Goal: Task Accomplishment & Management: Use online tool/utility

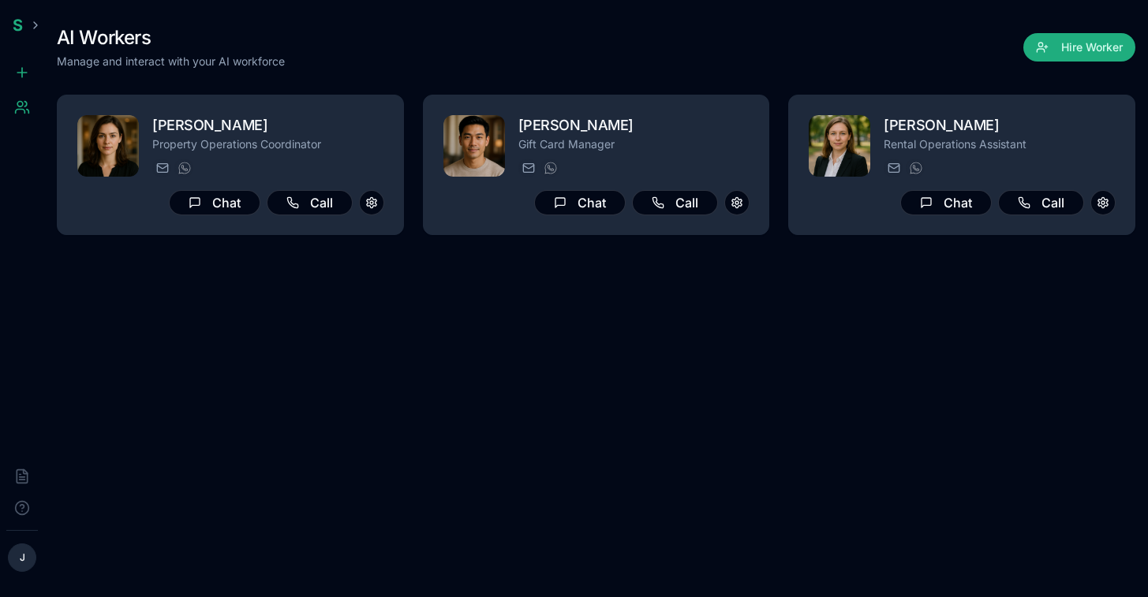
click at [625, 288] on div "AI Workers Manage and interact with your AI workforce Hire Worker [PERSON_NAME]…" at bounding box center [595, 298] width 1103 height 597
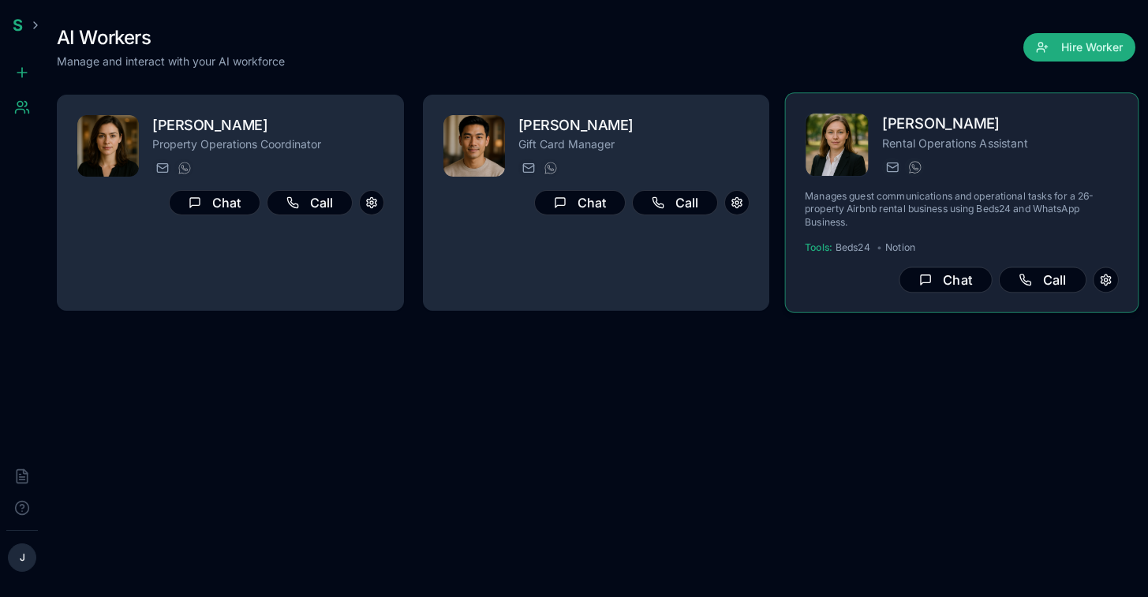
click at [998, 137] on p "Rental Operations Assistant" at bounding box center [1000, 143] width 237 height 16
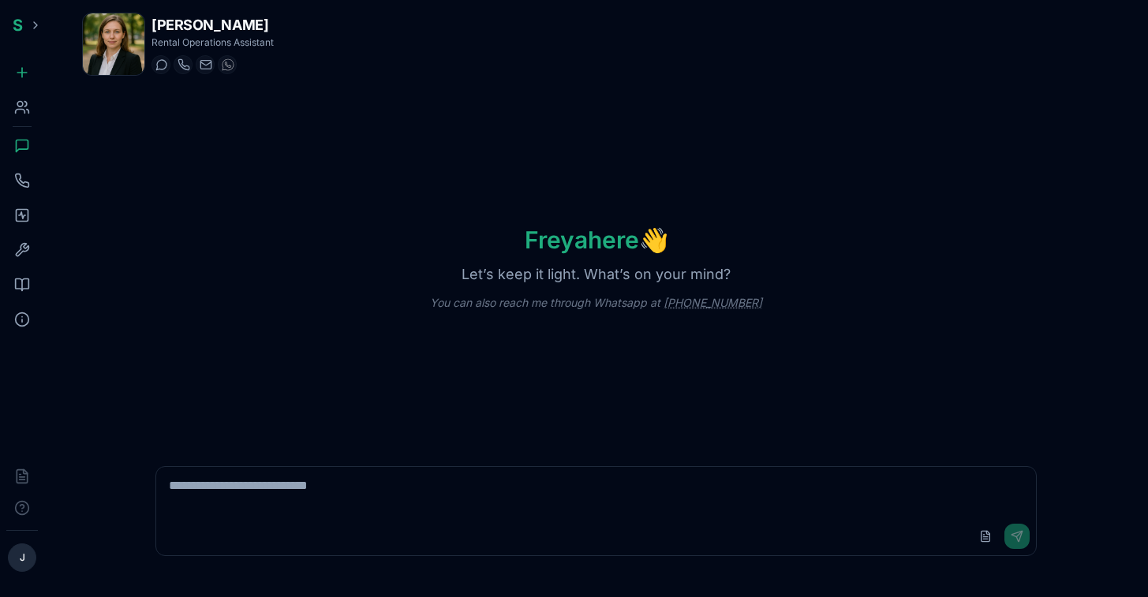
click at [12, 282] on div "Knowledge" at bounding box center [22, 285] width 32 height 32
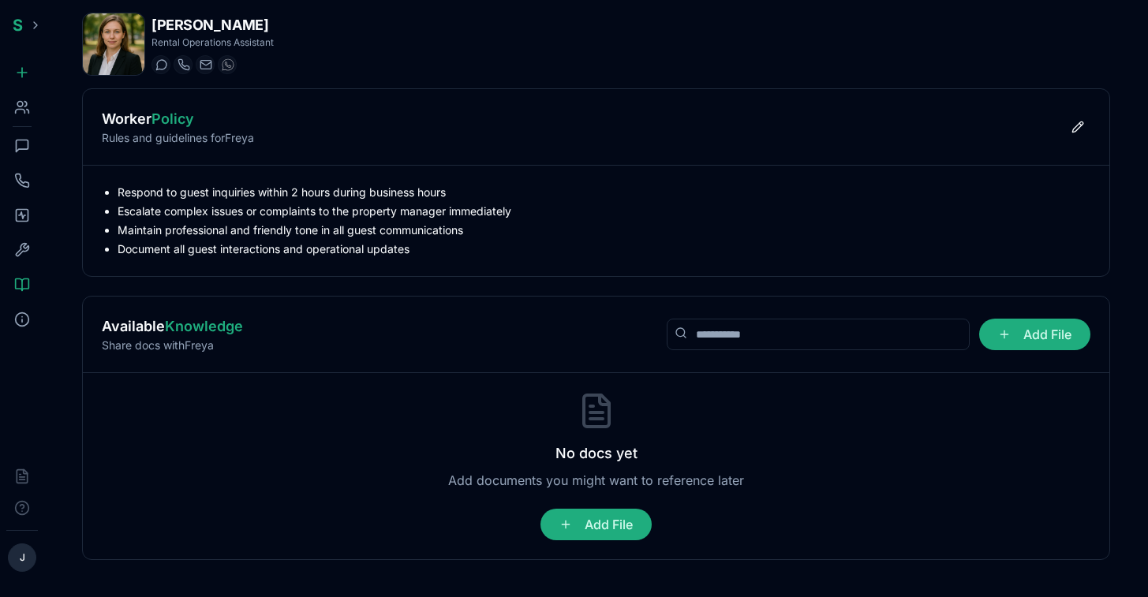
click at [22, 248] on icon at bounding box center [22, 250] width 16 height 16
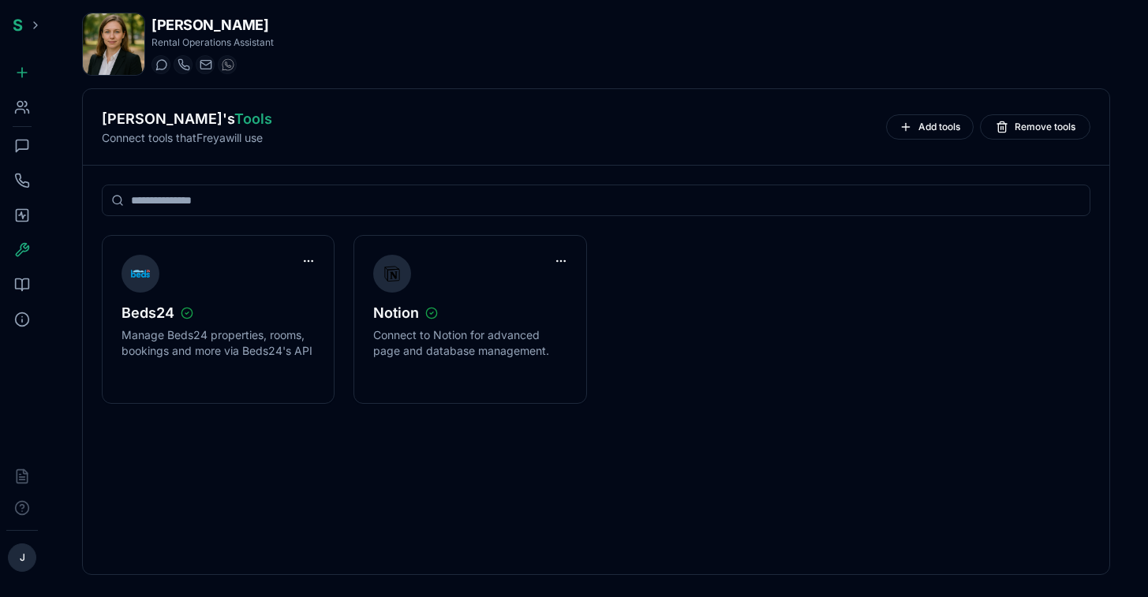
click at [22, 290] on icon at bounding box center [22, 285] width 13 height 12
